Goal: Task Accomplishment & Management: Use online tool/utility

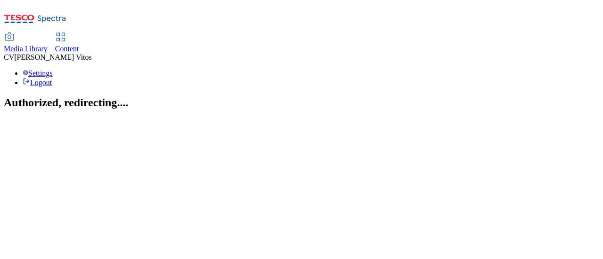
click at [79, 33] on link "Content" at bounding box center [67, 43] width 24 height 20
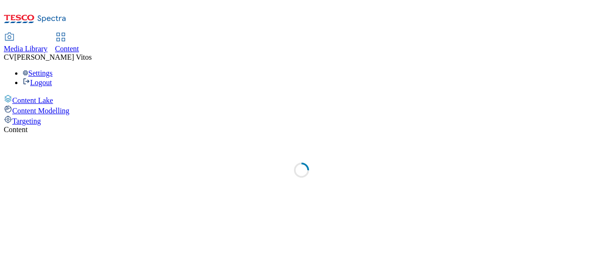
select select "ghs-[GEOGRAPHIC_DATA]"
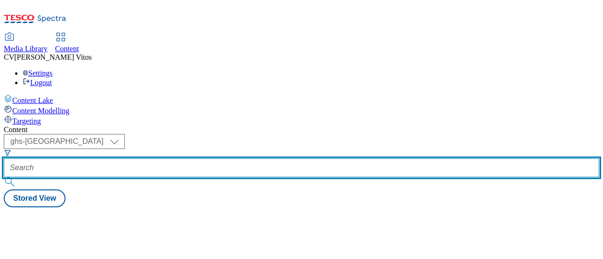
click at [214, 159] on input "text" at bounding box center [301, 168] width 595 height 19
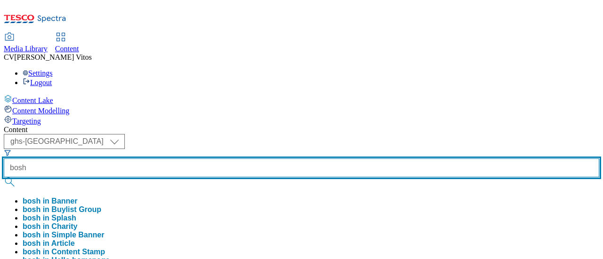
type input "bosh"
click at [4, 177] on button "submit" at bounding box center [10, 181] width 13 height 9
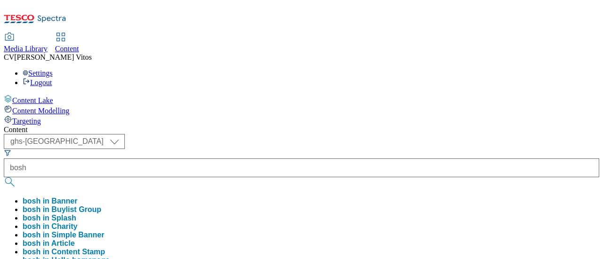
click at [320, 126] on div "Content" at bounding box center [301, 130] width 595 height 8
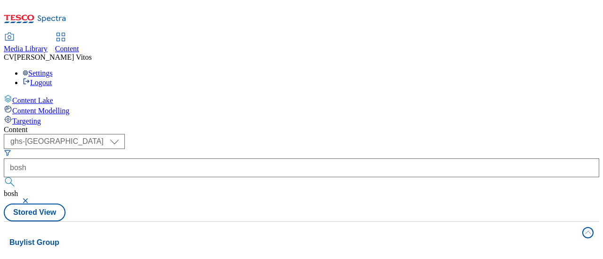
scroll to position [23, 0]
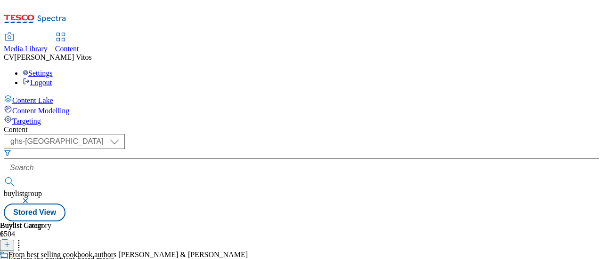
scroll to position [0, 58]
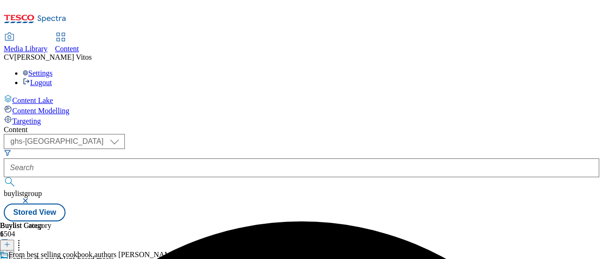
scroll to position [0, 58]
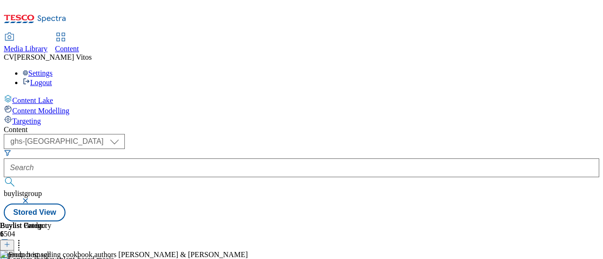
click at [7, 242] on line at bounding box center [7, 244] width 0 height 5
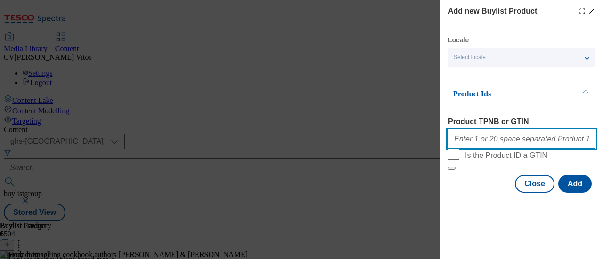
click at [490, 138] on input "Product TPNB or GTIN" at bounding box center [521, 139] width 147 height 19
paste input "97123398"
paste input "97066586"
paste input "97061361"
paste input "93728340"
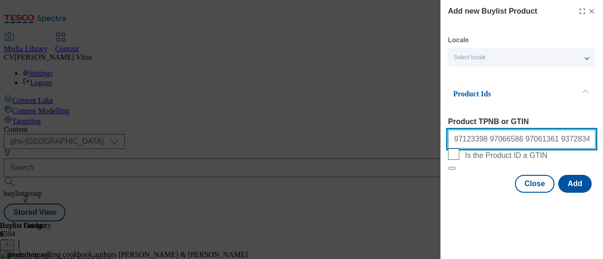
click at [557, 145] on input "97123398 97066586 97061361 93728340" at bounding box center [521, 139] width 147 height 19
type input "97123398 97066586 97061361 93728340"
